Goal: Task Accomplishment & Management: Manage account settings

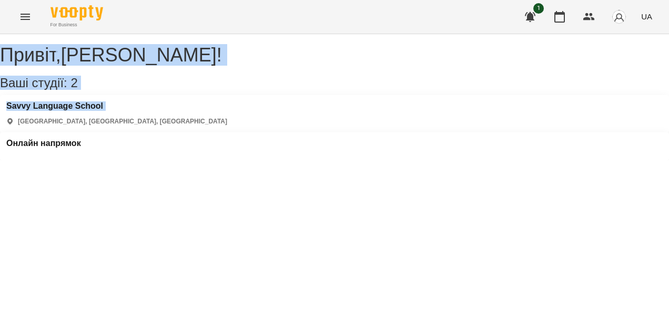
click at [0, 160] on html "For Business 1 UA Привіт , [PERSON_NAME] ! Ваші студії: 2 [GEOGRAPHIC_DATA] [GE…" at bounding box center [334, 80] width 669 height 160
click at [81, 139] on h3 "Онлайн напрямок" at bounding box center [43, 143] width 75 height 9
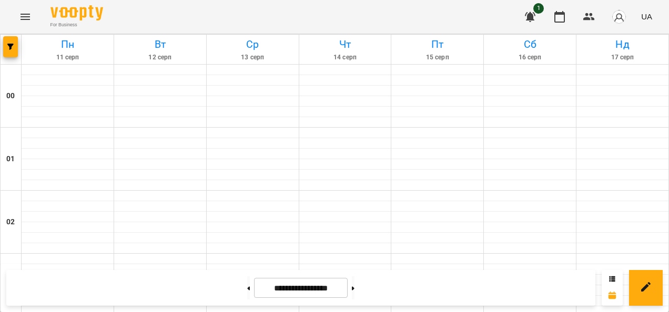
click at [90, 30] on div "For Business 1 UA" at bounding box center [334, 17] width 669 height 34
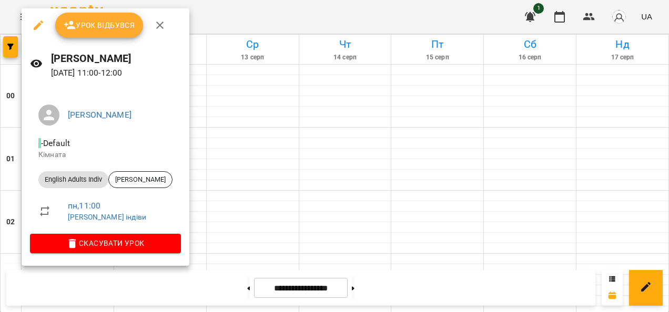
click at [112, 21] on span "Урок відбувся" at bounding box center [100, 25] width 72 height 13
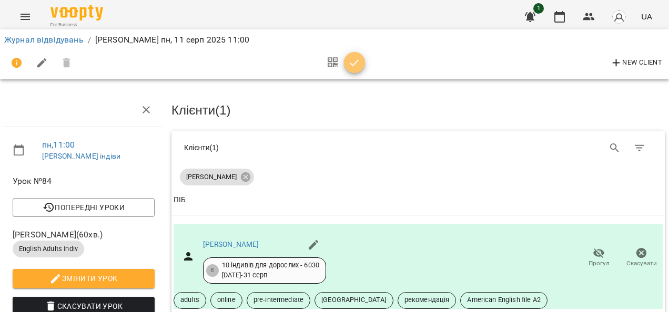
click at [361, 65] on span "button" at bounding box center [354, 63] width 21 height 13
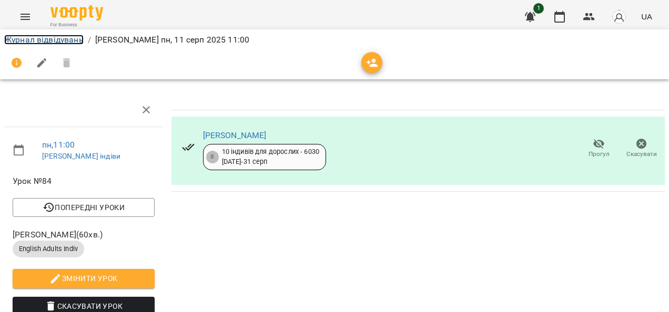
click at [73, 39] on link "Журнал відвідувань" at bounding box center [43, 40] width 79 height 10
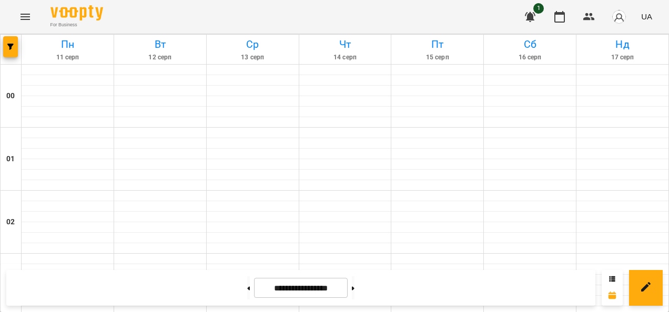
scroll to position [27, 0]
